Goal: Navigation & Orientation: Go to known website

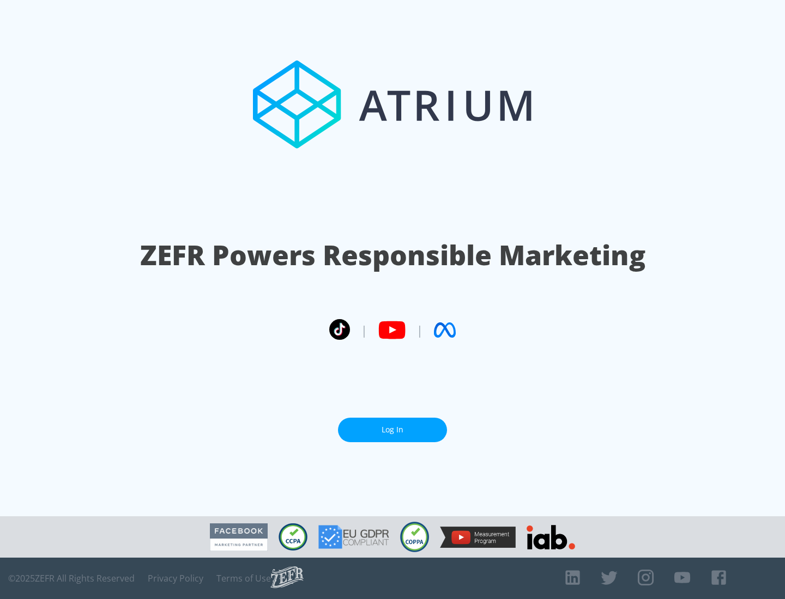
click at [392, 430] on link "Log In" at bounding box center [392, 430] width 109 height 25
